Goal: Use online tool/utility: Utilize a website feature to perform a specific function

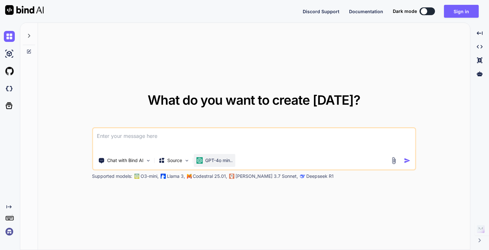
click at [216, 160] on p "GPT-4o min.." at bounding box center [218, 160] width 27 height 6
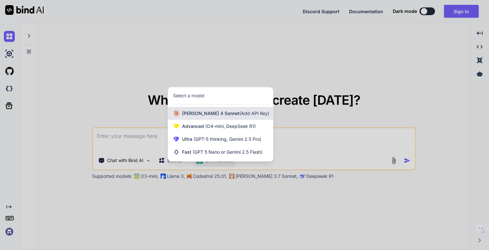
click at [190, 116] on span "[PERSON_NAME] 4 Sonnet (Add API Key)" at bounding box center [225, 113] width 87 height 6
type textarea "x"
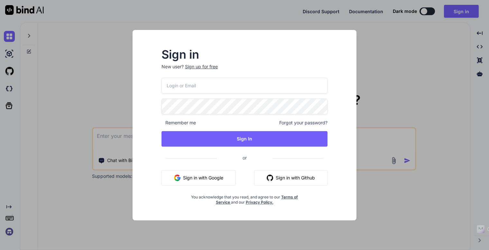
type input "[EMAIL_ADDRESS][DOMAIN_NAME]"
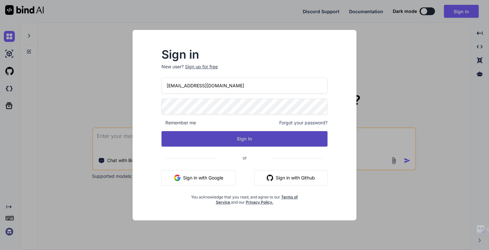
click at [198, 138] on button "Sign In" at bounding box center [245, 138] width 166 height 15
click at [238, 137] on button "Sign In" at bounding box center [245, 138] width 166 height 15
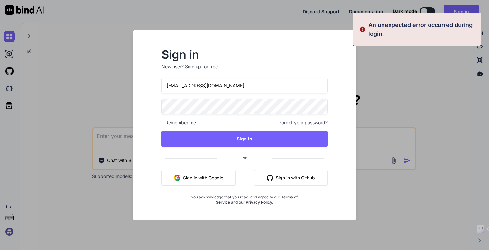
click at [432, 62] on div "Sign in New user? Sign up for free info@peak13.co.uk Remember me Forgot your pa…" at bounding box center [244, 125] width 489 height 250
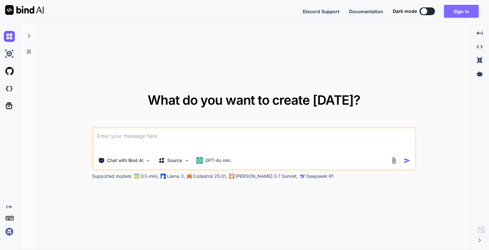
click at [461, 12] on button "Sign in" at bounding box center [461, 11] width 35 height 13
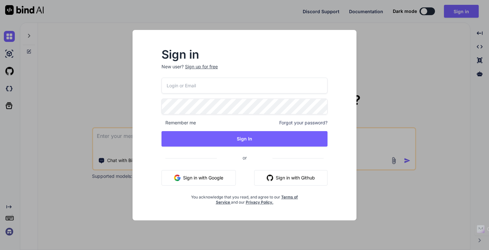
type input "[EMAIL_ADDRESS][DOMAIN_NAME]"
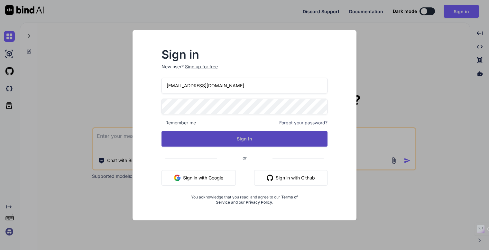
click at [211, 139] on button "Sign In" at bounding box center [245, 138] width 166 height 15
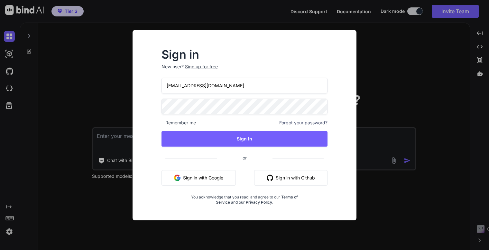
click at [407, 78] on div "Sign in New user? Sign up for free info@peak13.co.uk Remember me Forgot your pa…" at bounding box center [244, 125] width 489 height 250
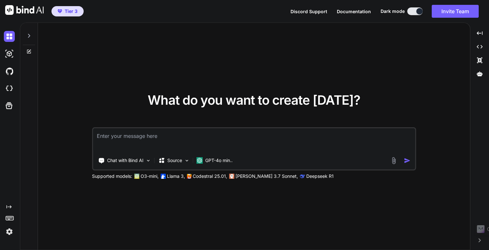
click at [187, 140] on textarea at bounding box center [254, 140] width 322 height 24
click at [213, 160] on p "GPT-4o min.." at bounding box center [218, 160] width 27 height 6
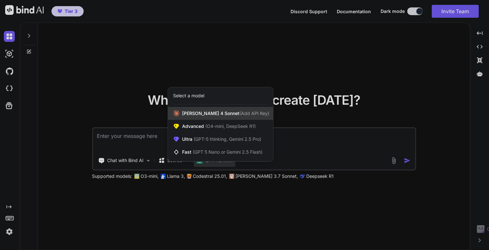
click at [194, 110] on span "[PERSON_NAME] 4 Sonnet (Add API Key)" at bounding box center [225, 113] width 87 height 6
type textarea "x"
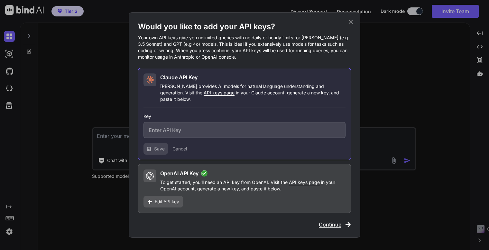
click at [184, 127] on input "text" at bounding box center [244, 130] width 202 height 16
paste input "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"
type input "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"
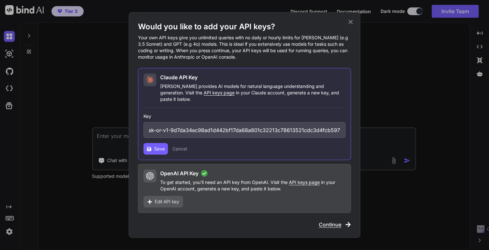
click at [151, 146] on icon at bounding box center [149, 148] width 5 height 5
click at [405, 200] on div "Would you like to add your API keys? Your own API keys give you unlimited queri…" at bounding box center [244, 125] width 489 height 250
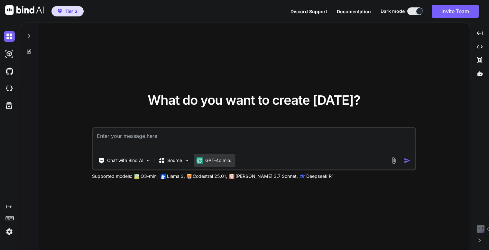
click at [225, 160] on p "GPT-4o min.." at bounding box center [218, 160] width 27 height 6
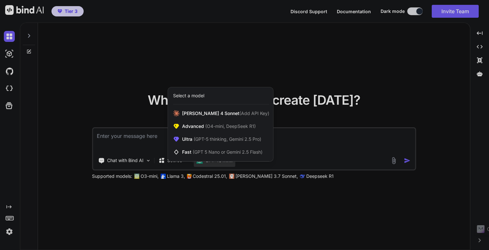
click at [53, 151] on div at bounding box center [244, 125] width 489 height 250
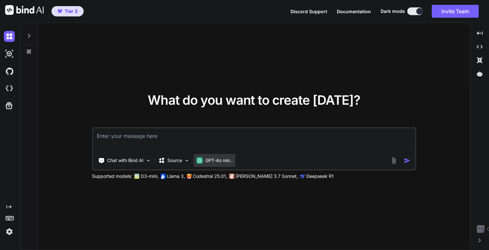
click at [214, 161] on p "GPT-4o min.." at bounding box center [218, 160] width 27 height 6
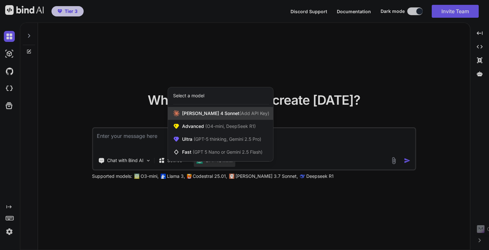
click at [192, 115] on span "[PERSON_NAME] 4 Sonnet (Add API Key)" at bounding box center [225, 113] width 87 height 6
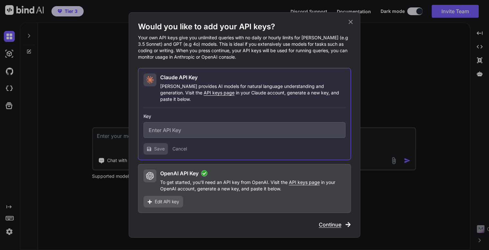
click at [201, 124] on input "text" at bounding box center [244, 130] width 202 height 16
paste input "sk-ant-api03-qALfKh7yebXQ_UYqKS5M_niNNwS6UjPK3y9loC6jOrpKIOfn0OVT9uan47PFpnhtkb…"
type input "sk-ant-api03-qALfKh7yebXQ_UYqKS5M_niNNwS6UjPK3y9loC6jOrpKIOfn0OVT9uan47PFpnhtkb…"
click at [158, 147] on span "Save" at bounding box center [159, 148] width 11 height 6
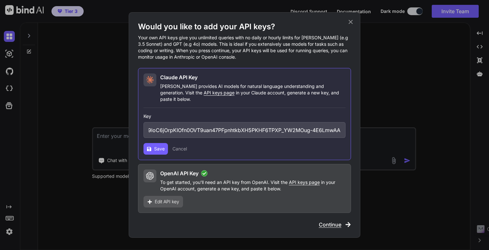
scroll to position [0, 0]
click at [151, 146] on icon at bounding box center [149, 148] width 5 height 5
click at [335, 221] on span "Continue" at bounding box center [330, 224] width 23 height 8
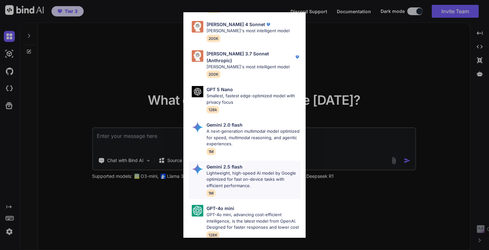
scroll to position [373, 0]
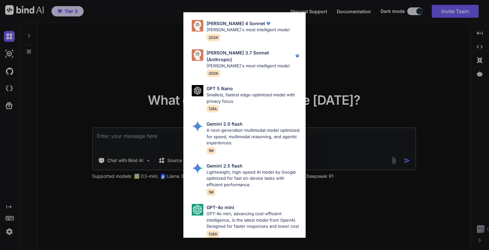
click at [347, 213] on div "All GPT 5 Mini Smaller, fast variant balancing speed and capability for light t…" at bounding box center [244, 125] width 489 height 250
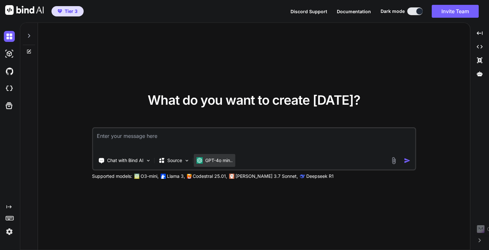
click at [216, 154] on div "GPT-4o min.." at bounding box center [215, 160] width 42 height 13
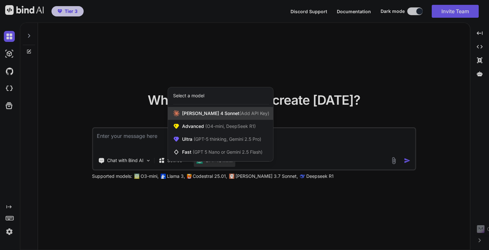
click at [239, 114] on span "(Add API Key)" at bounding box center [254, 112] width 30 height 5
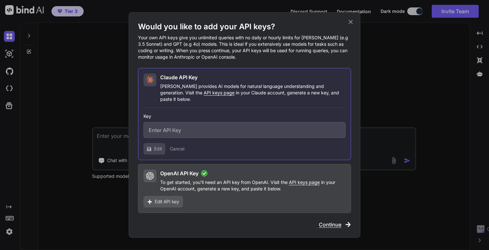
type input "sk-ant-api03-qALfKh7yebXQ_UYqKS5M_niNNwS6UjPK3y9loC6jOrpKIOfn0OVT9uan47PFpnhtkb…"
click at [327, 220] on span "Continue" at bounding box center [330, 224] width 23 height 8
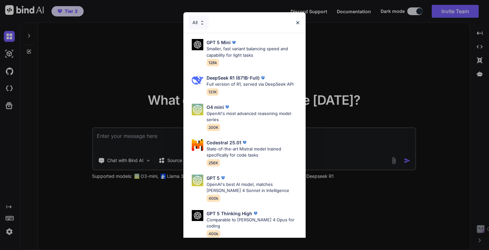
click at [198, 21] on div "All" at bounding box center [199, 22] width 20 height 14
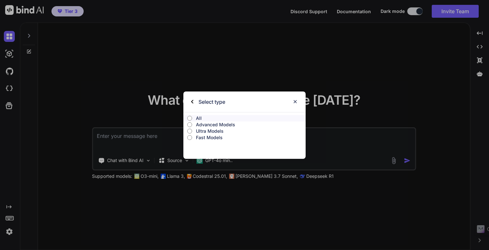
click at [190, 101] on div "Select type" at bounding box center [244, 101] width 122 height 21
click at [192, 100] on img at bounding box center [192, 102] width 2 height 4
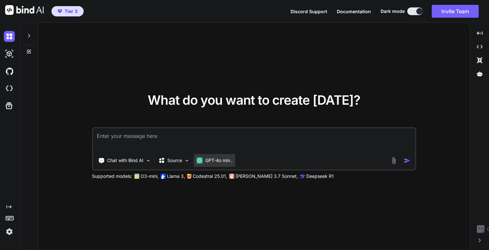
click at [218, 159] on p "GPT-4o min.." at bounding box center [218, 160] width 27 height 6
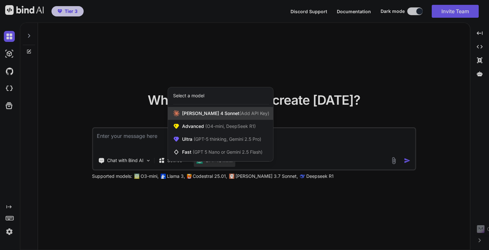
click at [199, 116] on span "[PERSON_NAME] 4 Sonnet (Add API Key)" at bounding box center [225, 113] width 87 height 6
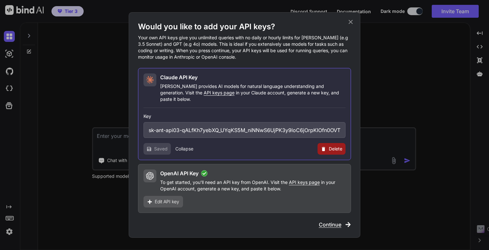
click at [331, 222] on span "Continue" at bounding box center [330, 224] width 23 height 8
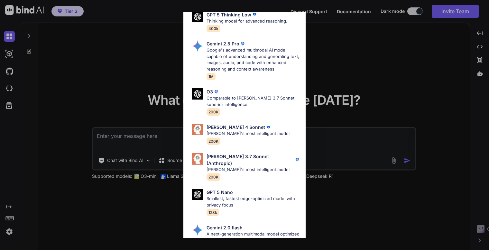
scroll to position [322, 0]
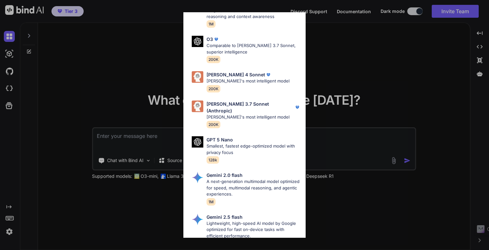
drag, startPoint x: 237, startPoint y: 76, endPoint x: 236, endPoint y: 91, distance: 15.2
click at [237, 78] on p "[PERSON_NAME]'s most intelligent model" at bounding box center [248, 81] width 83 height 6
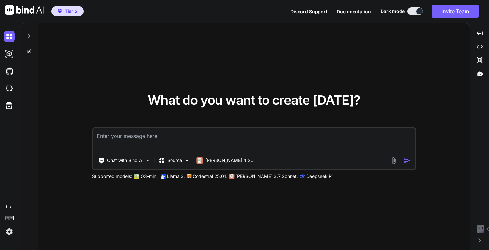
click at [162, 131] on textarea at bounding box center [254, 140] width 322 height 24
click at [171, 159] on p "Source" at bounding box center [174, 160] width 15 height 6
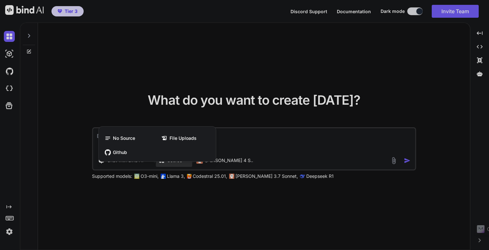
click at [229, 212] on div at bounding box center [244, 125] width 489 height 250
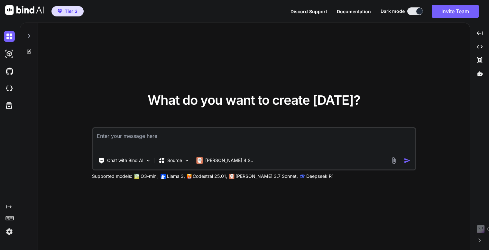
click at [162, 139] on textarea at bounding box center [254, 140] width 322 height 24
type textarea "T"
click at [114, 139] on textarea at bounding box center [254, 140] width 322 height 24
click at [396, 161] on img at bounding box center [393, 160] width 7 height 7
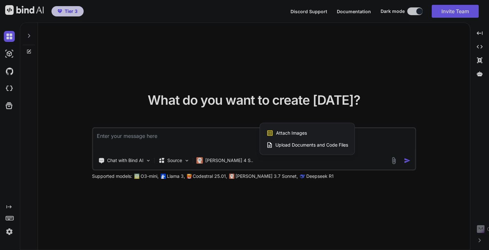
click at [270, 177] on div at bounding box center [244, 125] width 489 height 250
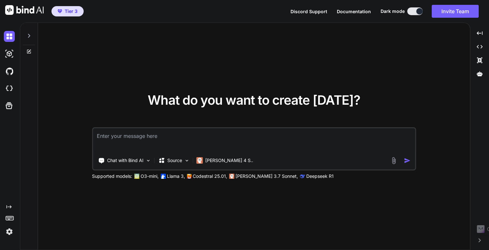
click at [394, 161] on img at bounding box center [393, 160] width 7 height 7
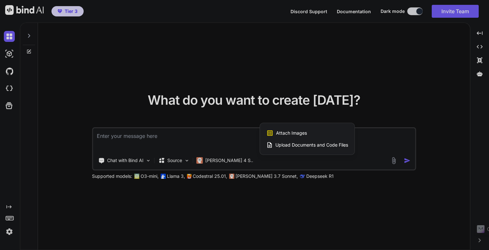
click at [284, 133] on span "Attach Images" at bounding box center [291, 133] width 31 height 6
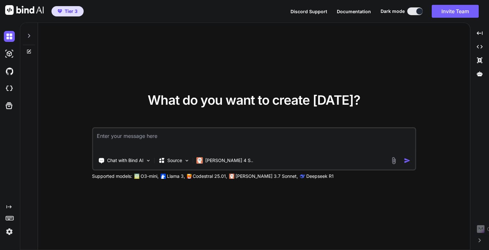
type input "C:\fakepath\Screenshot [DATE] 113614.jpg"
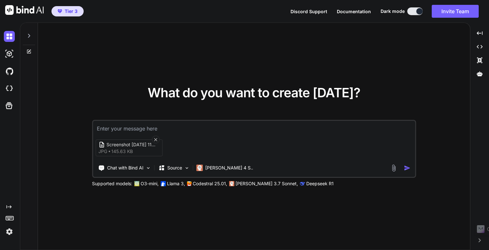
click at [200, 125] on textarea at bounding box center [254, 127] width 322 height 12
drag, startPoint x: 298, startPoint y: 126, endPoint x: -3, endPoint y: 96, distance: 302.3
click at [0, 96] on html "Tier 3 Discord Support Documentation Dark mode Invite Team Created with Pixso. …" at bounding box center [244, 125] width 489 height 250
click at [302, 127] on textarea "This is a dashboard i have created that is use to manage my daily activities and" at bounding box center [254, 127] width 322 height 12
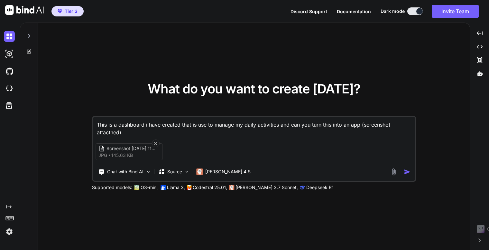
click at [101, 129] on textarea "This is a dashboard i have created that is use to manage my daily activities an…" at bounding box center [254, 126] width 322 height 19
drag, startPoint x: 138, startPoint y: 134, endPoint x: 67, endPoint y: 116, distance: 73.4
click at [67, 116] on div "What do you want to create today? This is a dashboard i have created that is us…" at bounding box center [254, 136] width 432 height 227
click at [364, 129] on textarea "This is a dashboard i have created that is use to manage my daily activities an…" at bounding box center [254, 126] width 322 height 19
click at [350, 122] on textarea "This is a dashboard i have created that is use to manage my daily activities an…" at bounding box center [254, 126] width 322 height 19
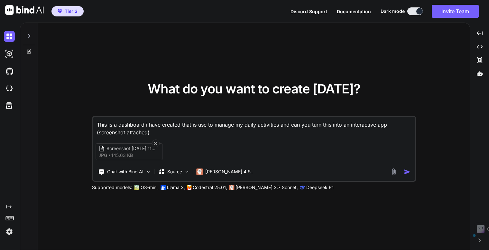
drag, startPoint x: 158, startPoint y: 131, endPoint x: 33, endPoint y: 98, distance: 128.6
click at [33, 98] on div "What do you want to create today? This is a dashboard i have created that is us…" at bounding box center [245, 136] width 450 height 227
click at [167, 131] on textarea "This is a dashboard i have created that is use to manage my daily activities an…" at bounding box center [254, 126] width 322 height 19
click at [166, 131] on textarea "This is a dashboard i have created that is use to manage my daily activities an…" at bounding box center [254, 126] width 322 height 19
drag, startPoint x: 166, startPoint y: 131, endPoint x: 1, endPoint y: 81, distance: 172.7
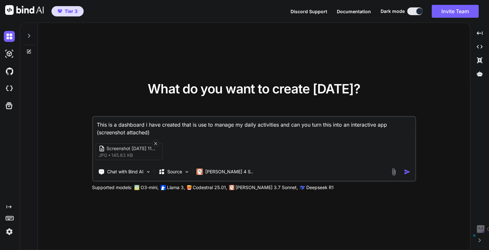
click at [4, 81] on div "Created with Pixso. What do you want to create today? This is a dashboard i hav…" at bounding box center [244, 136] width 489 height 227
paste textarea "uild an interactive web dashboard application for daily activity management, mo…"
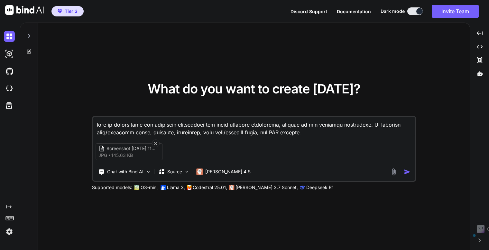
scroll to position [263, 0]
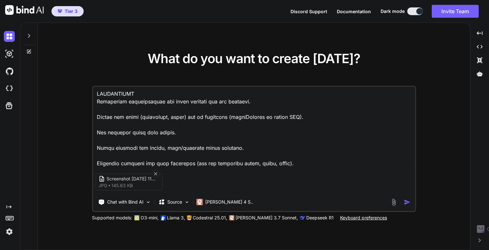
type textarea "uild an interactive web dashboard application for daily activity management, mo…"
click at [407, 201] on img "button" at bounding box center [407, 202] width 7 height 7
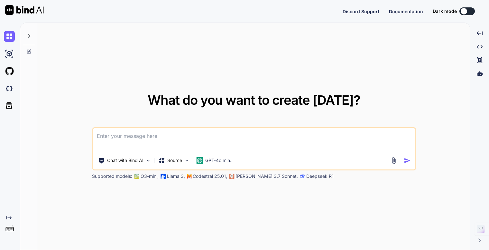
type textarea "x"
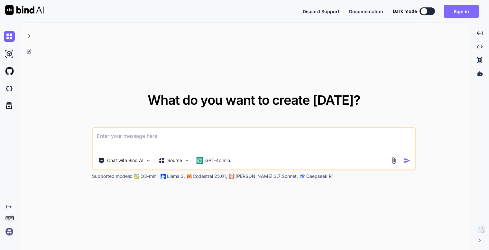
click at [467, 14] on button "Sign in" at bounding box center [461, 11] width 35 height 13
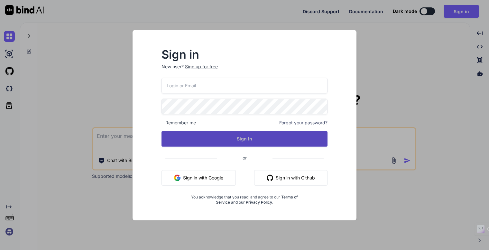
type input "[EMAIL_ADDRESS][DOMAIN_NAME]"
click at [209, 135] on button "Sign In" at bounding box center [245, 138] width 166 height 15
click at [199, 138] on button "Sign In" at bounding box center [245, 138] width 166 height 15
click at [230, 135] on button "Sign In" at bounding box center [245, 138] width 166 height 15
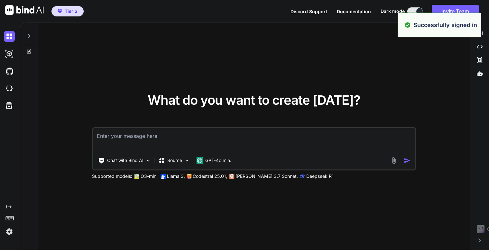
click at [206, 147] on textarea at bounding box center [254, 140] width 322 height 24
click at [211, 157] on p "GPT-4o min.." at bounding box center [218, 160] width 27 height 6
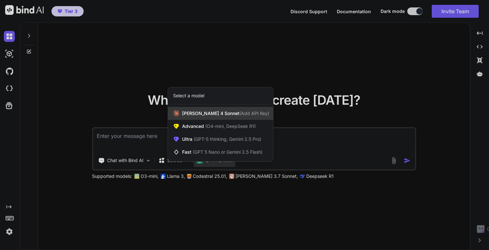
click at [198, 116] on span "[PERSON_NAME] 4 Sonnet (Add API Key)" at bounding box center [225, 113] width 87 height 6
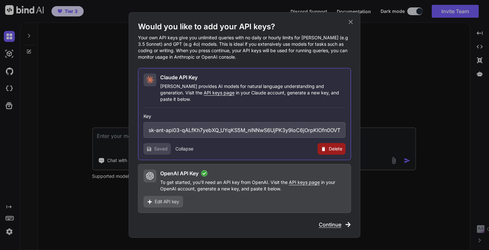
click at [331, 221] on span "Continue" at bounding box center [330, 224] width 23 height 8
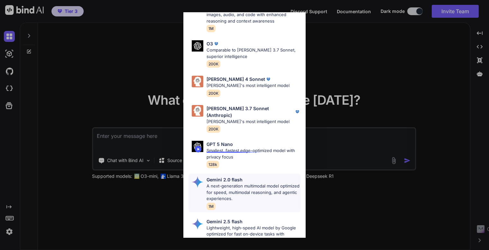
scroll to position [309, 0]
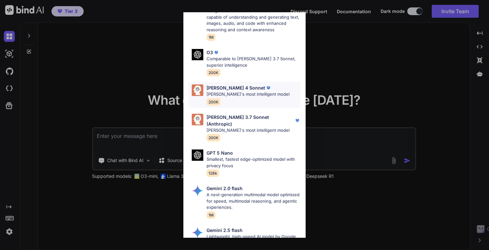
click at [241, 91] on p "[PERSON_NAME]'s most intelligent model" at bounding box center [248, 94] width 83 height 6
type textarea "x"
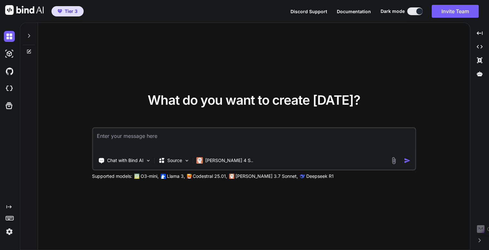
click at [177, 140] on textarea at bounding box center [254, 140] width 322 height 24
paste textarea "uild an interactive web dashboard application for daily activity management, mo…"
type textarea "uild an interactive web dashboard application for daily activity management, mo…"
type textarea "x"
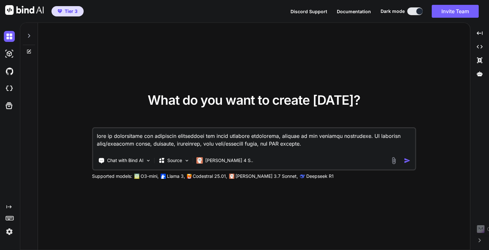
scroll to position [263, 0]
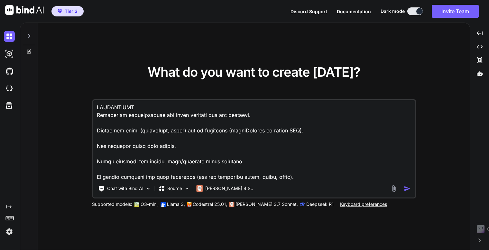
type textarea "uild an interactive web dashboard application for daily activity management, mo…"
click at [396, 189] on img at bounding box center [393, 188] width 7 height 7
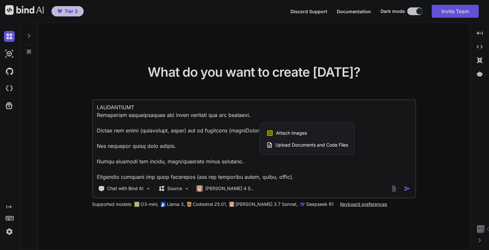
click at [290, 136] on div "Attach Images Image attachments are only supported in Claude and Gemini models." at bounding box center [307, 133] width 82 height 12
type textarea "x"
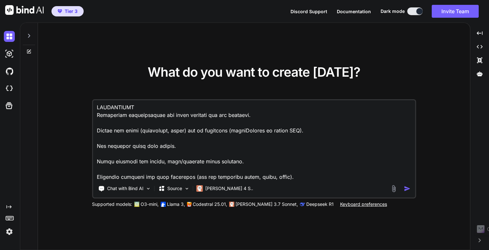
type input "C:\fakepath\Screenshot [DATE] 113614.jpg"
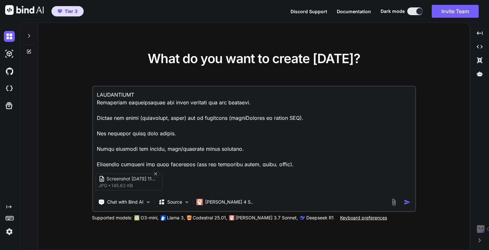
scroll to position [264, 0]
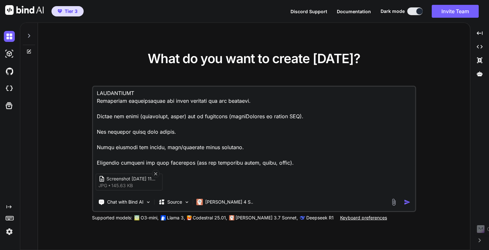
click at [410, 204] on img "button" at bounding box center [407, 202] width 7 height 7
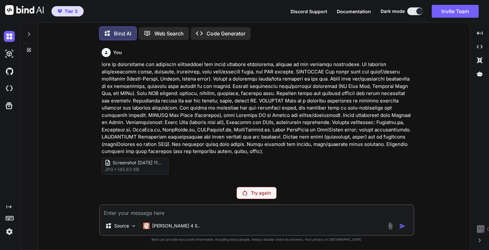
click at [247, 191] on div "Try again" at bounding box center [256, 193] width 40 height 12
click at [248, 195] on div "Try again" at bounding box center [256, 193] width 40 height 12
click at [169, 226] on p "[PERSON_NAME] 4 S.." at bounding box center [176, 225] width 48 height 6
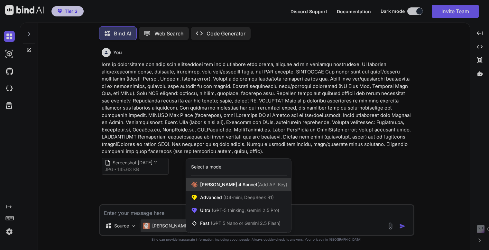
click at [223, 181] on div "[PERSON_NAME] 4 Sonnet (Add API Key)" at bounding box center [238, 184] width 105 height 13
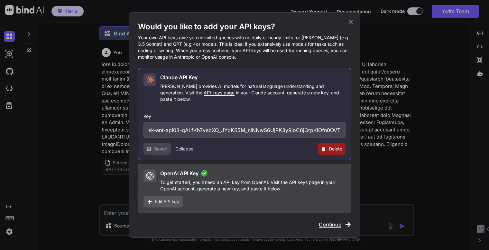
click at [350, 22] on icon at bounding box center [350, 21] width 7 height 7
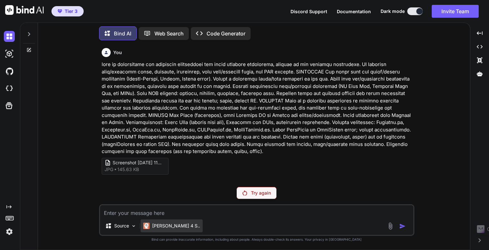
click at [161, 224] on p "[PERSON_NAME] 4 S.." at bounding box center [176, 225] width 48 height 6
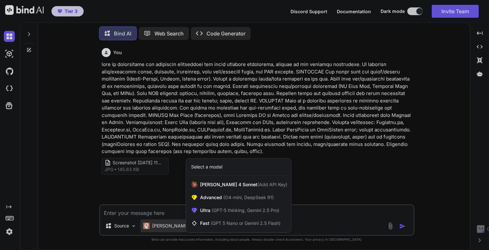
click at [171, 187] on div at bounding box center [244, 125] width 489 height 250
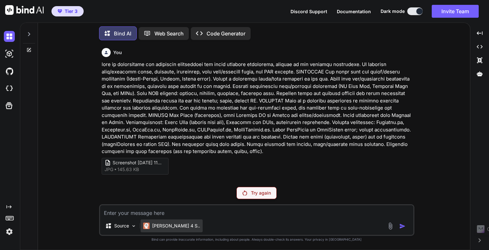
click at [161, 225] on p "[PERSON_NAME] 4 S.." at bounding box center [176, 225] width 48 height 6
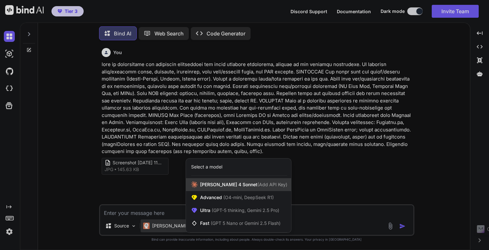
click at [217, 187] on span "[PERSON_NAME] 4 Sonnet (Add API Key)" at bounding box center [243, 184] width 87 height 6
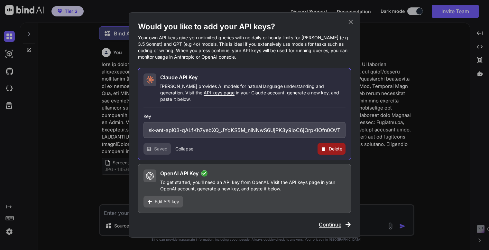
click at [333, 220] on span "Continue" at bounding box center [330, 224] width 23 height 8
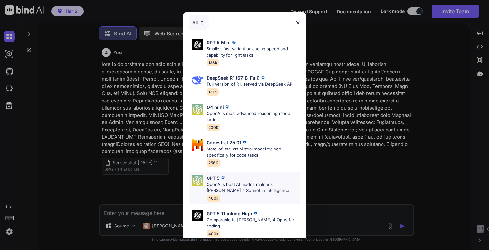
click at [238, 183] on p "OpenAI's best AI model, matches [PERSON_NAME] 4 Sonnet in Intelligence" at bounding box center [254, 187] width 94 height 13
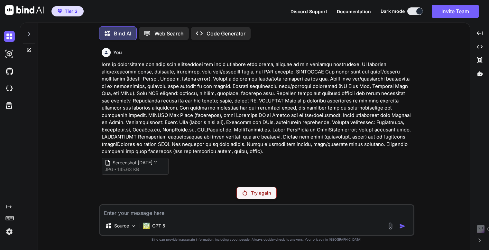
click at [254, 198] on div "Try again" at bounding box center [256, 193] width 40 height 12
click at [166, 35] on p "Web Search" at bounding box center [168, 34] width 29 height 8
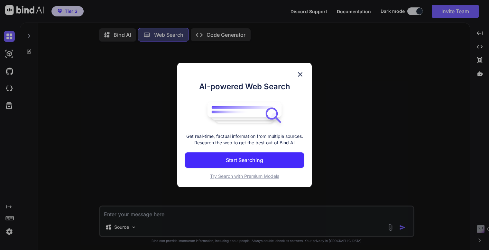
scroll to position [3, 0]
click at [300, 70] on img at bounding box center [300, 74] width 8 height 8
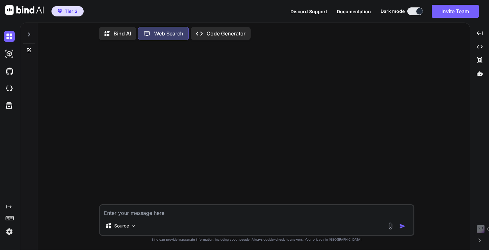
click at [212, 30] on p "Code Generator" at bounding box center [226, 34] width 39 height 8
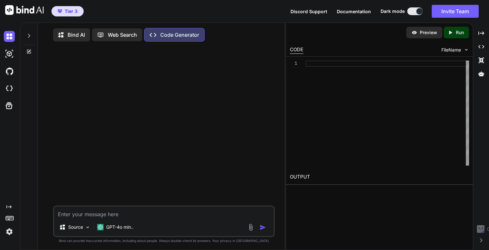
click at [69, 33] on p "Bind AI" at bounding box center [76, 35] width 17 height 8
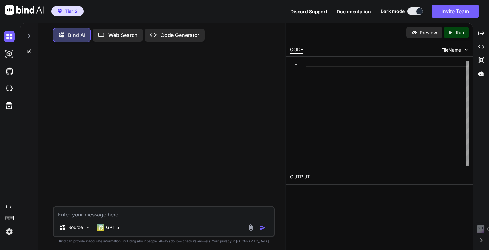
click at [80, 212] on textarea at bounding box center [164, 213] width 220 height 12
click at [96, 210] on textarea at bounding box center [164, 213] width 220 height 12
paste textarea "uild an interactive web dashboard application for daily activity management, mo…"
type textarea "uild an interactive web dashboard application for daily activity management, mo…"
click at [116, 215] on textarea at bounding box center [164, 213] width 220 height 12
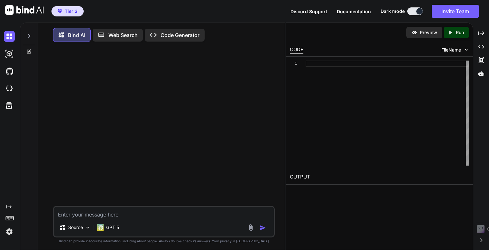
paste textarea "uild an interactive web dashboard application for daily activity management, mo…"
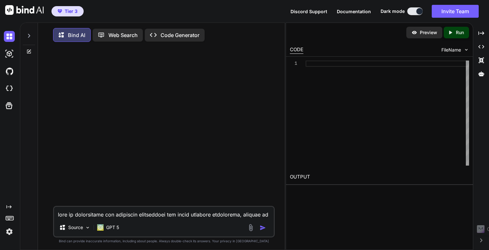
scroll to position [310, 0]
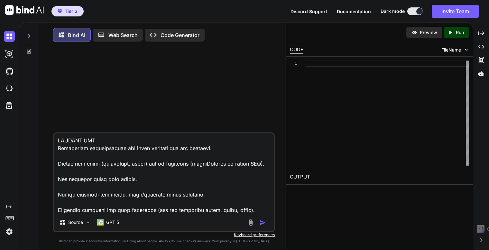
type textarea "uild an interactive web dashboard application for daily activity management, mo…"
click at [264, 226] on img "button" at bounding box center [263, 222] width 6 height 6
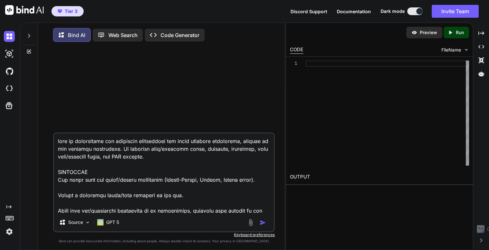
scroll to position [3, 0]
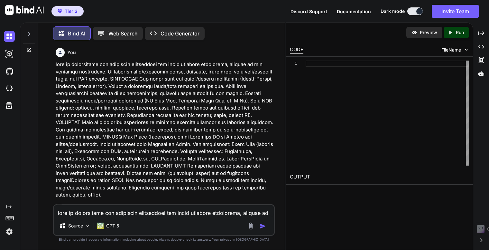
click at [262, 228] on img "button" at bounding box center [263, 226] width 6 height 6
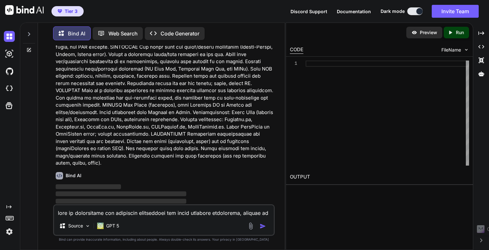
scroll to position [9, 0]
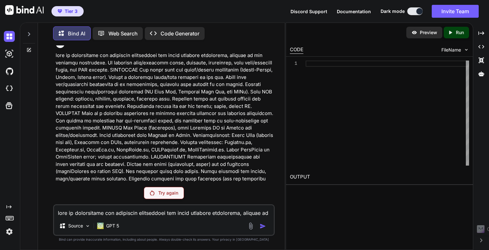
click at [167, 193] on p "Try again" at bounding box center [168, 193] width 20 height 6
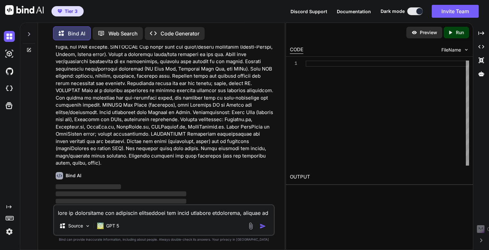
scroll to position [0, 0]
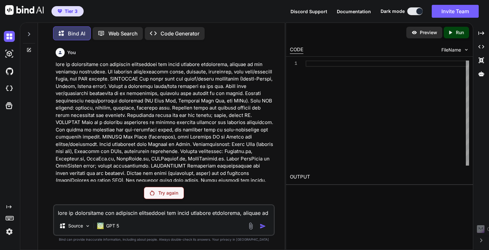
click at [371, 12] on span "Documentation" at bounding box center [354, 11] width 34 height 5
click at [351, 13] on span "Documentation" at bounding box center [354, 11] width 34 height 5
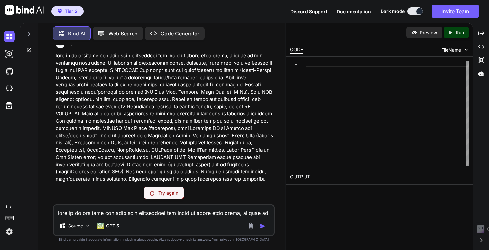
scroll to position [9, 0]
click at [156, 192] on div "Try again" at bounding box center [164, 193] width 40 height 12
click at [114, 209] on textarea at bounding box center [164, 211] width 220 height 12
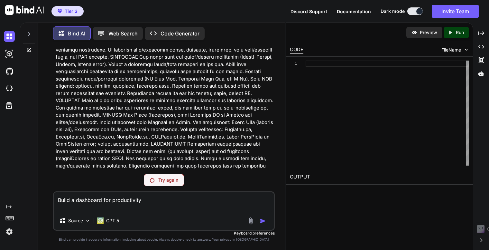
type textarea "Build a dashboard for productivity"
drag, startPoint x: 183, startPoint y: 188, endPoint x: 186, endPoint y: 197, distance: 9.4
click at [183, 188] on div "You Try again Build a dashboard for productivity Source GPT 5 Created with Bind…" at bounding box center [164, 147] width 222 height 204
click at [187, 197] on textarea "Build a dashboard for productivity" at bounding box center [164, 201] width 220 height 19
drag, startPoint x: 169, startPoint y: 192, endPoint x: 165, endPoint y: 203, distance: 11.5
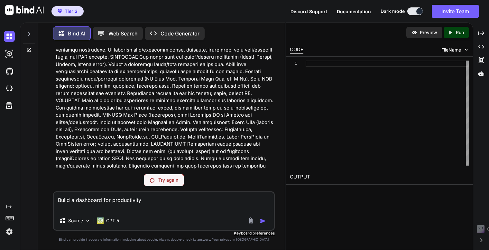
click at [168, 193] on textarea "Build a dashboard for productivity" at bounding box center [164, 201] width 220 height 19
click at [263, 222] on div at bounding box center [258, 220] width 22 height 7
click at [111, 180] on div "Try again" at bounding box center [164, 180] width 222 height 12
drag, startPoint x: 111, startPoint y: 180, endPoint x: 126, endPoint y: 189, distance: 17.3
click at [116, 183] on div "Try again" at bounding box center [164, 180] width 222 height 12
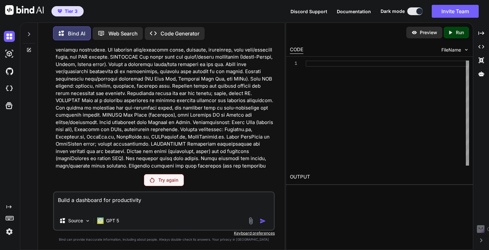
drag, startPoint x: 162, startPoint y: 203, endPoint x: 170, endPoint y: 182, distance: 23.1
click at [166, 204] on textarea "Build a dashboard for productivity" at bounding box center [164, 201] width 220 height 19
click at [166, 174] on div "You Try again Build a dashboard for productivity Source GPT 5 Created with Bind…" at bounding box center [164, 147] width 222 height 204
click at [166, 179] on p "Try again" at bounding box center [168, 180] width 20 height 6
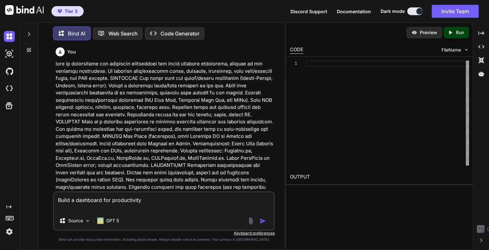
scroll to position [0, 0]
click at [159, 198] on textarea "Build a dashboard for productivity" at bounding box center [164, 201] width 220 height 19
click at [263, 219] on img "button" at bounding box center [263, 220] width 6 height 6
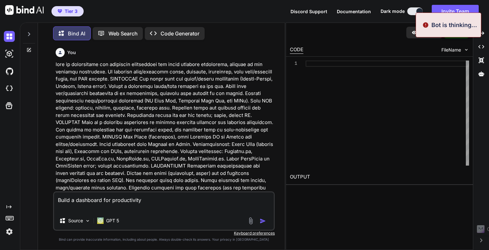
click at [263, 220] on img "button" at bounding box center [263, 220] width 6 height 6
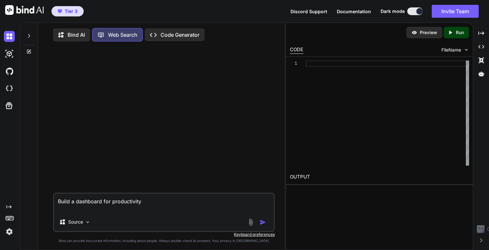
scroll to position [3, 0]
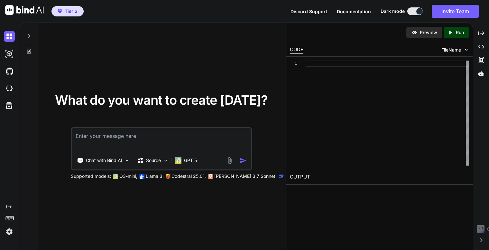
click at [98, 142] on textarea at bounding box center [161, 140] width 179 height 24
type textarea "Build a dashboard for productivity"
click at [242, 160] on img "button" at bounding box center [243, 160] width 7 height 7
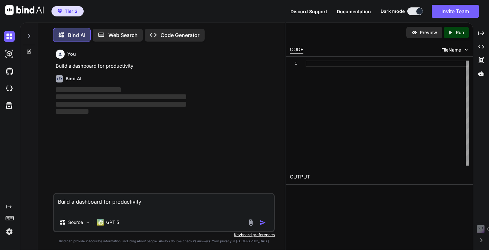
scroll to position [3, 0]
